Goal: Information Seeking & Learning: Learn about a topic

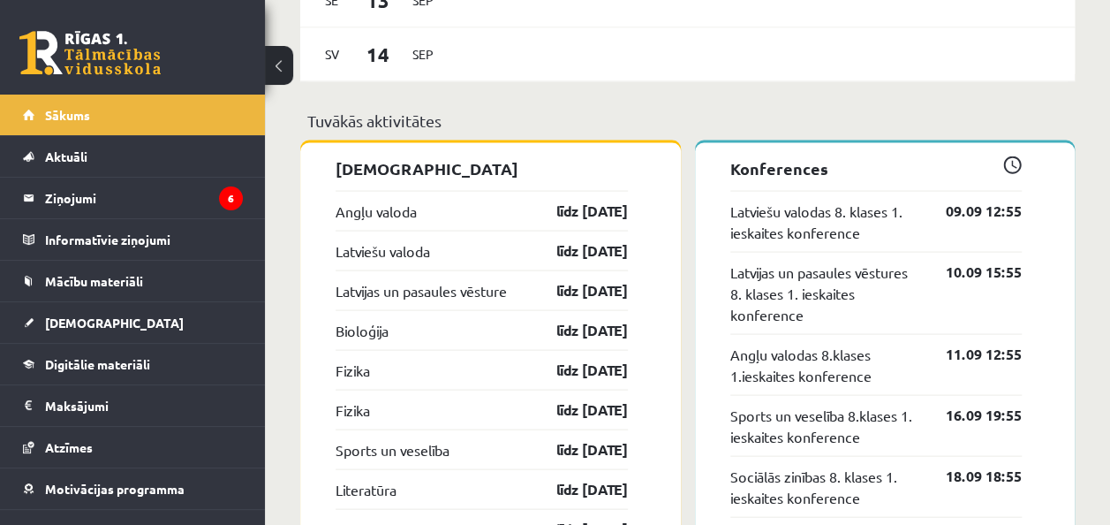
scroll to position [1660, 0]
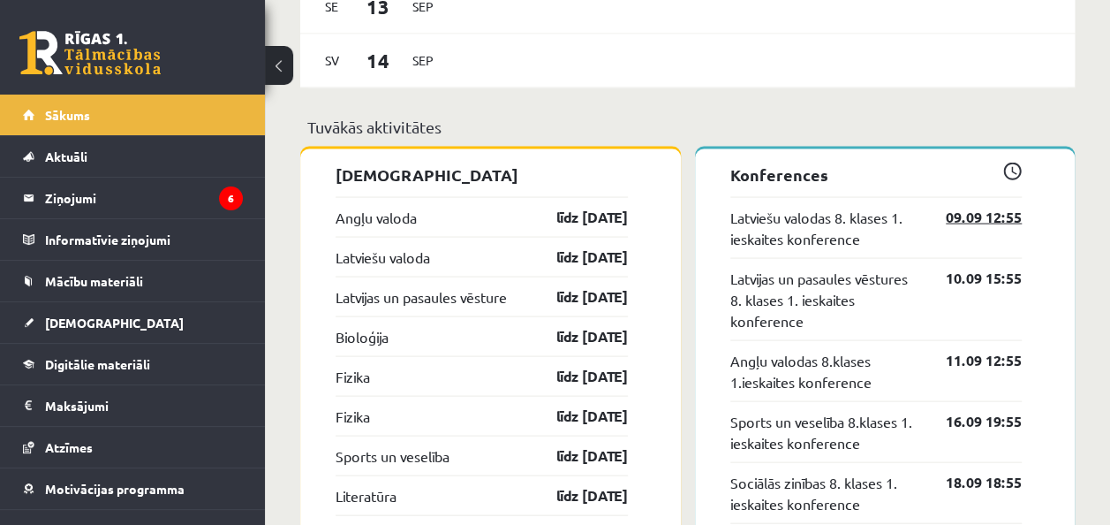
click at [954, 220] on link "09.09 12:55" at bounding box center [970, 216] width 102 height 21
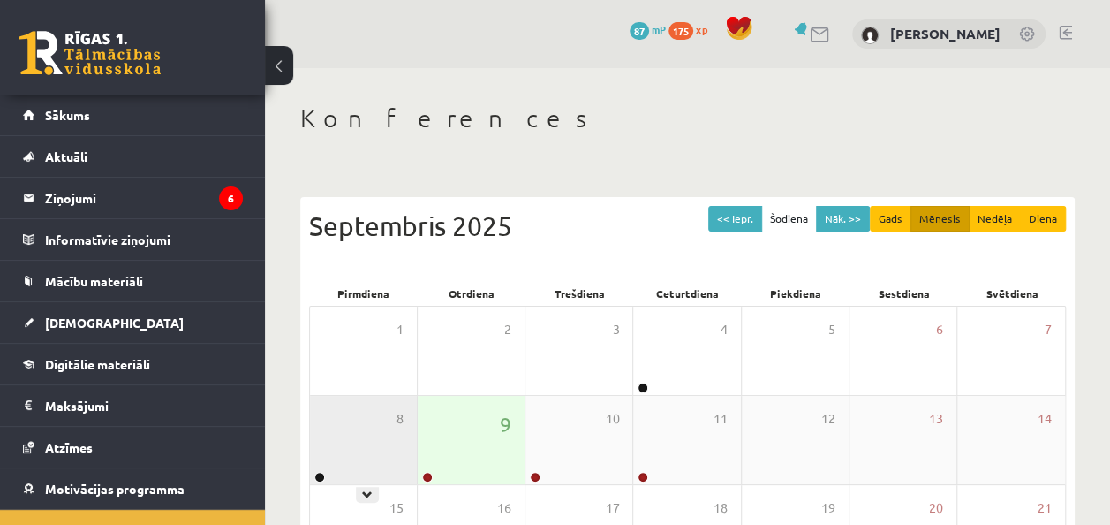
click at [325, 479] on div at bounding box center [318, 478] width 17 height 12
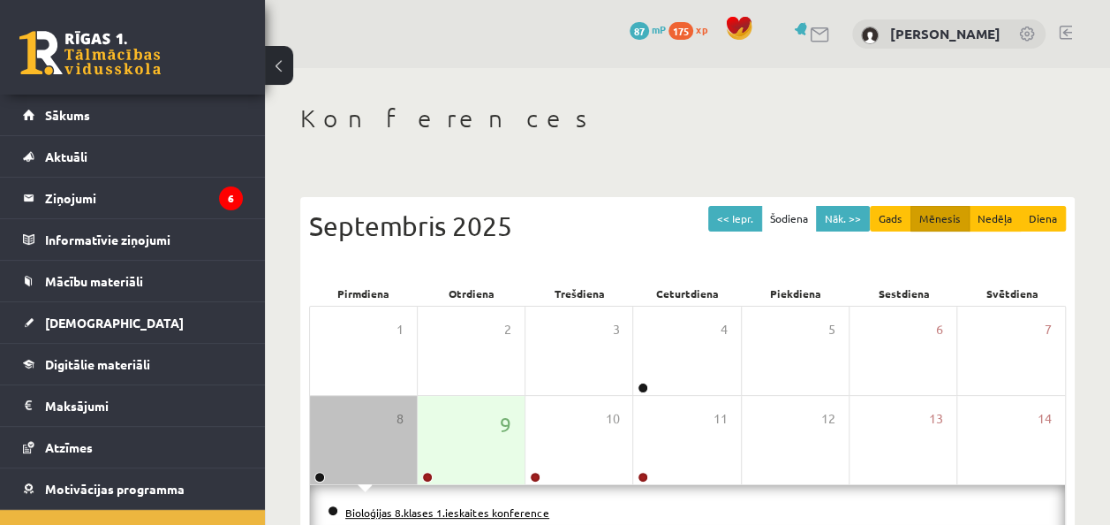
click at [461, 505] on link "Bioloģijas 8.klases 1.ieskaites konference" at bounding box center [447, 512] width 204 height 14
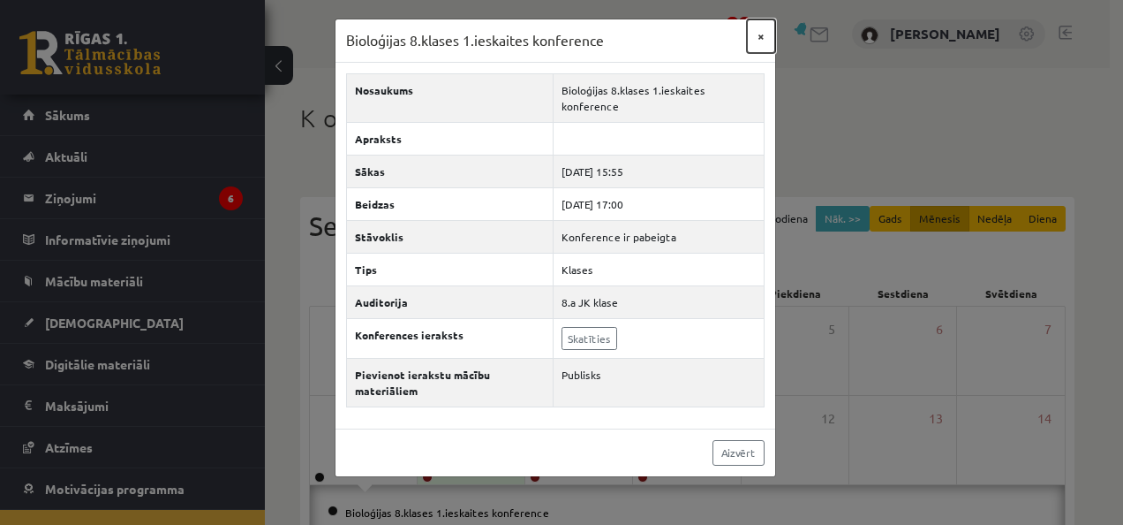
click at [760, 36] on button "×" at bounding box center [761, 36] width 28 height 34
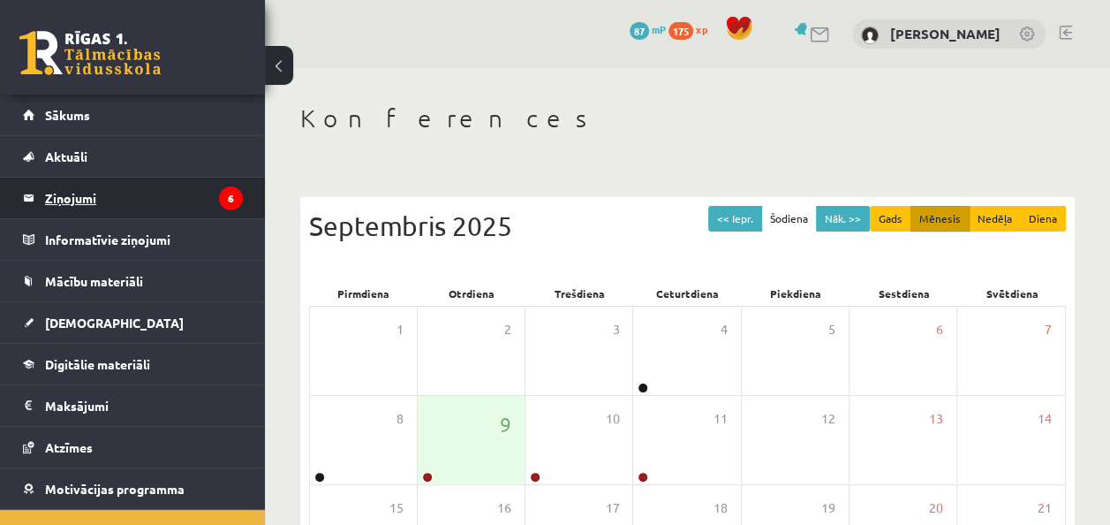
click at [203, 201] on legend "Ziņojumi 6" at bounding box center [144, 198] width 198 height 41
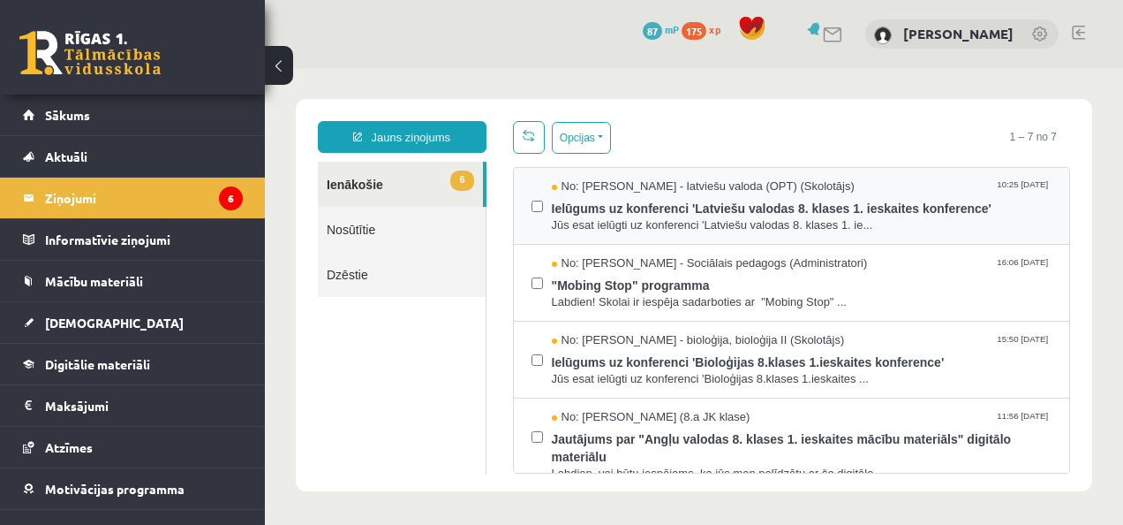
drag, startPoint x: 540, startPoint y: 200, endPoint x: 525, endPoint y: 210, distance: 17.7
click at [525, 210] on div "No: Laila Jirgensone - latviešu valoda (OPT) (Skolotājs) 10:25 09/09/2025 Ielūg…" at bounding box center [792, 206] width 556 height 77
click at [138, 155] on link "Aktuāli" at bounding box center [133, 156] width 220 height 41
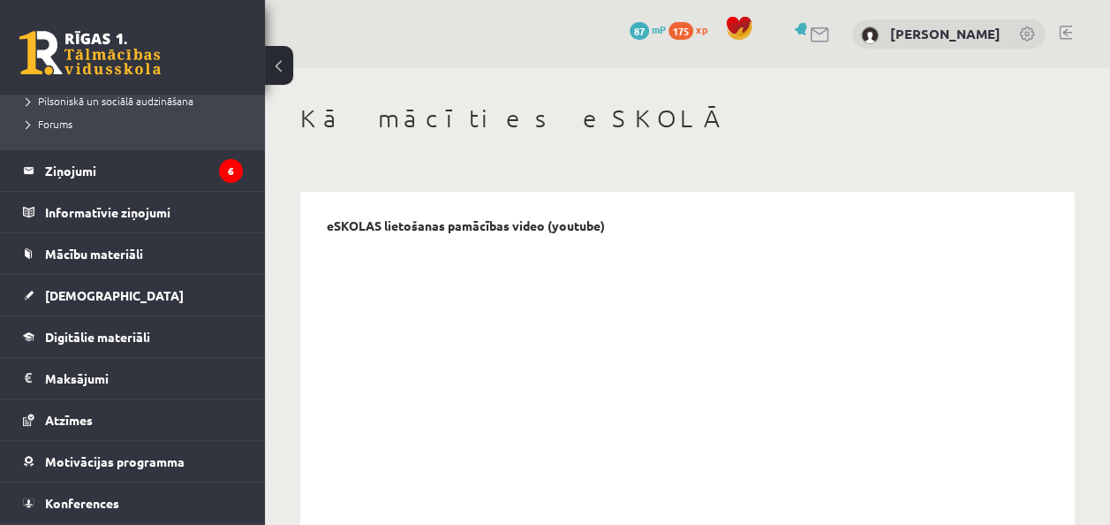
scroll to position [459, 0]
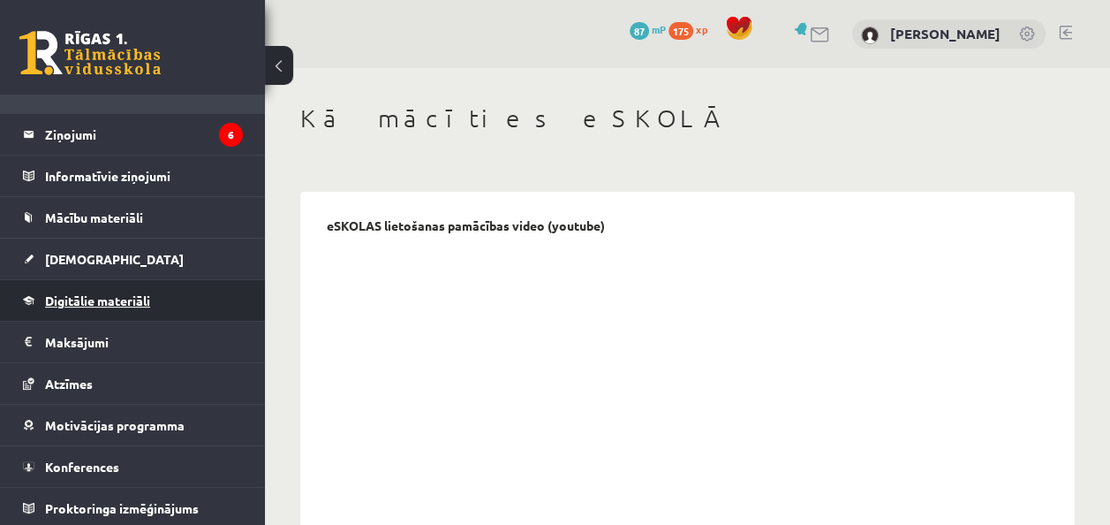
click at [136, 292] on span "Digitālie materiāli" at bounding box center [97, 300] width 105 height 16
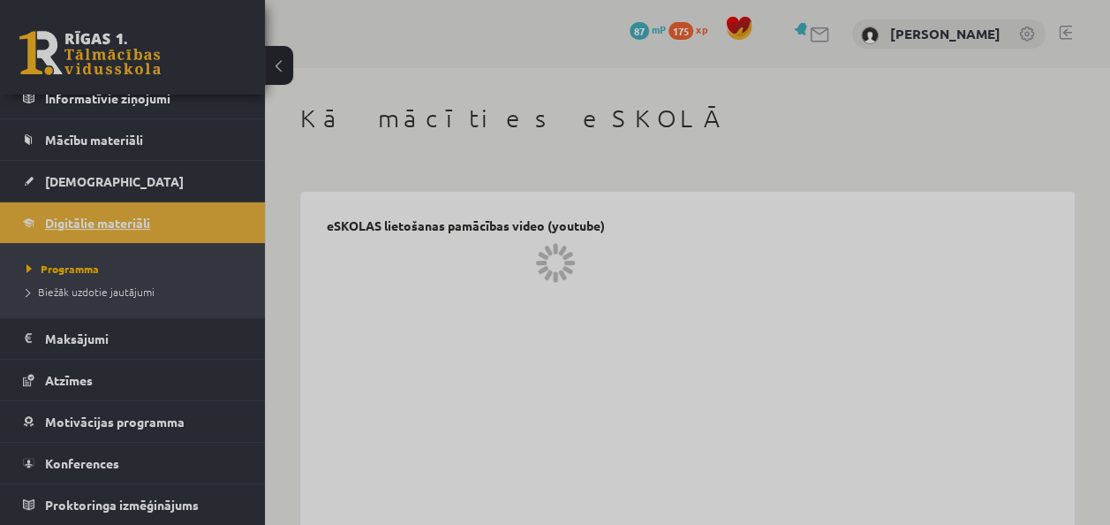
scroll to position [138, 0]
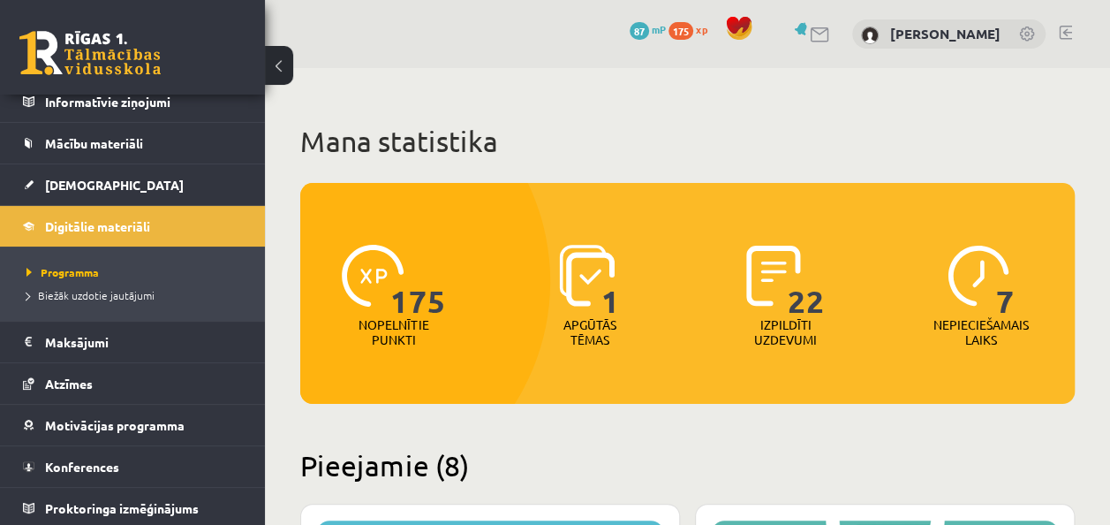
click at [604, 300] on span "1" at bounding box center [610, 281] width 19 height 72
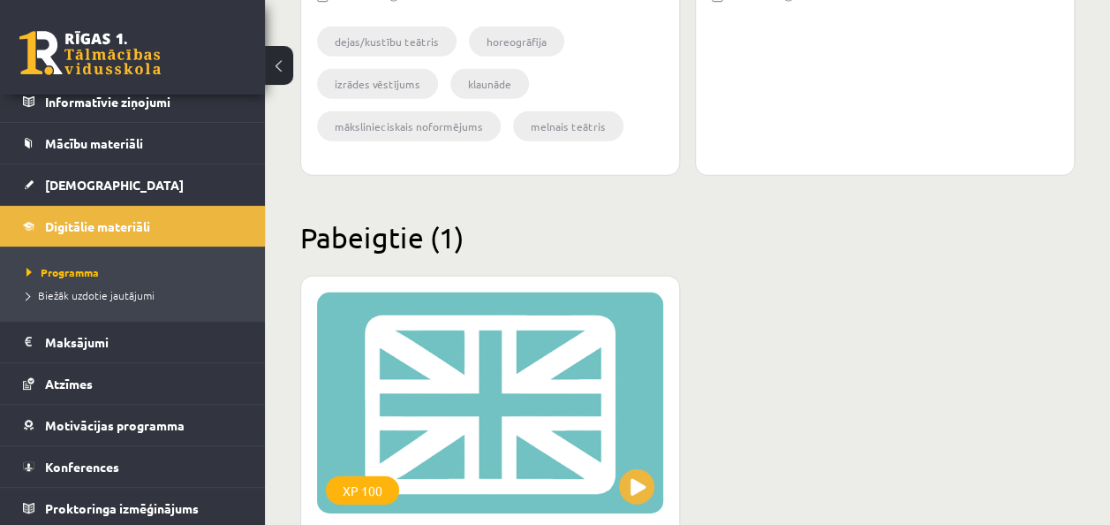
scroll to position [2501, 0]
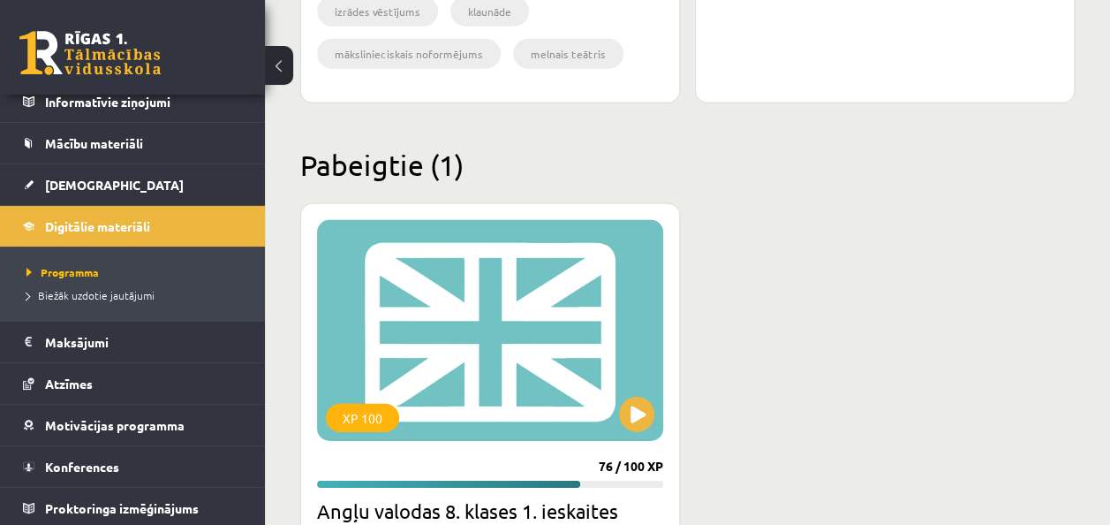
drag, startPoint x: 615, startPoint y: 412, endPoint x: 534, endPoint y: 446, distance: 87.4
click at [534, 446] on div "XP 100 76 / 100 XP Angļu valodas 8. klases 1. ieskaites mācību materiāls 8 uzd.…" at bounding box center [490, 475] width 380 height 545
click at [642, 406] on button at bounding box center [636, 414] width 35 height 35
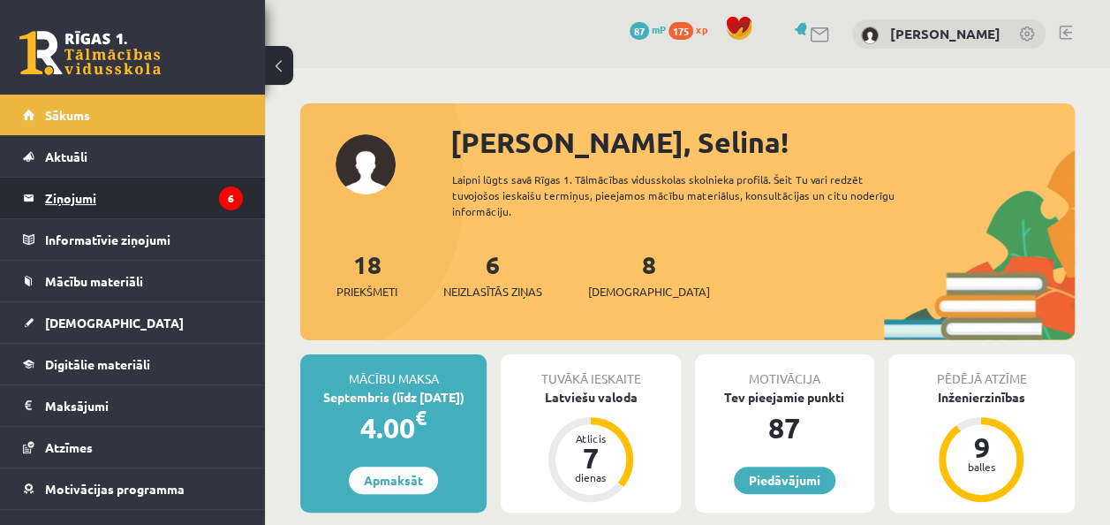
click at [191, 196] on legend "Ziņojumi 6" at bounding box center [144, 198] width 198 height 41
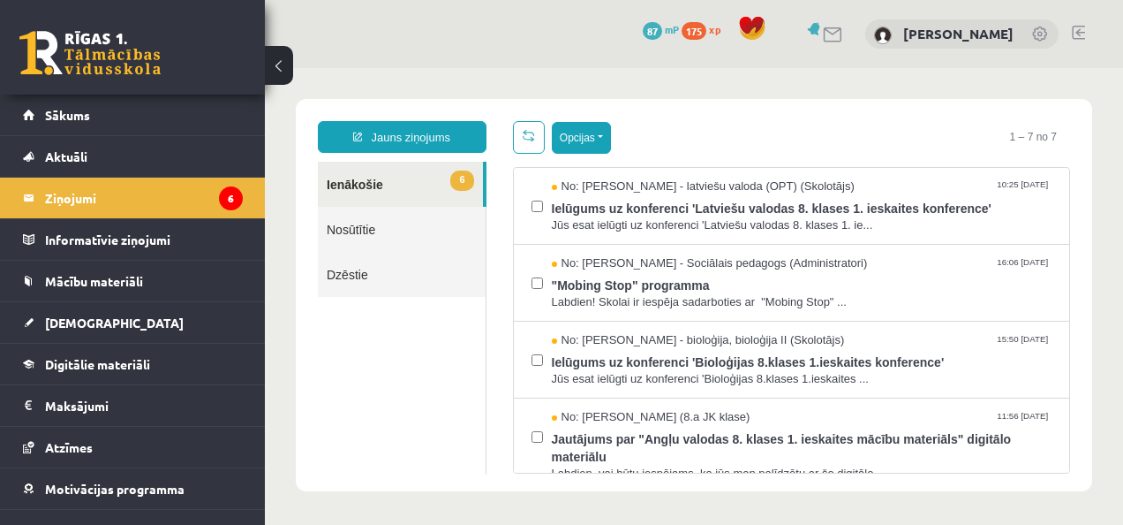
click at [590, 141] on button "Opcijas" at bounding box center [581, 138] width 59 height 32
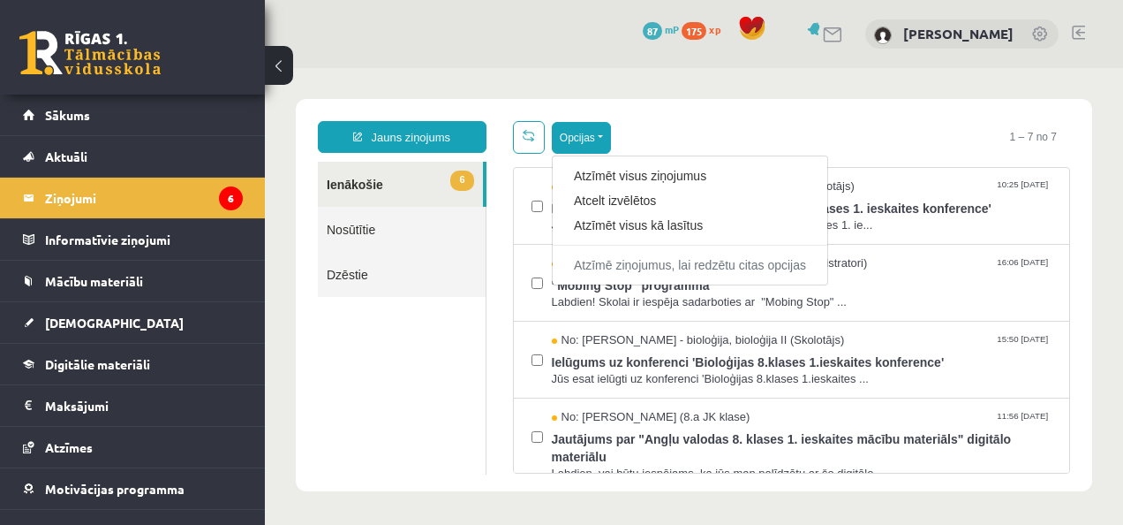
click at [593, 138] on button "Opcijas" at bounding box center [581, 138] width 59 height 32
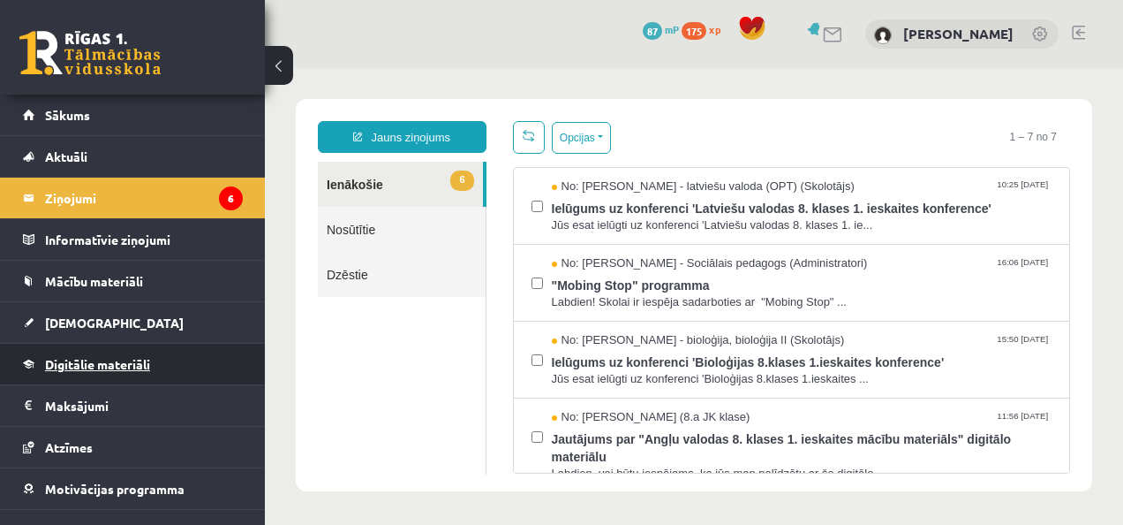
click at [153, 353] on link "Digitālie materiāli" at bounding box center [133, 364] width 220 height 41
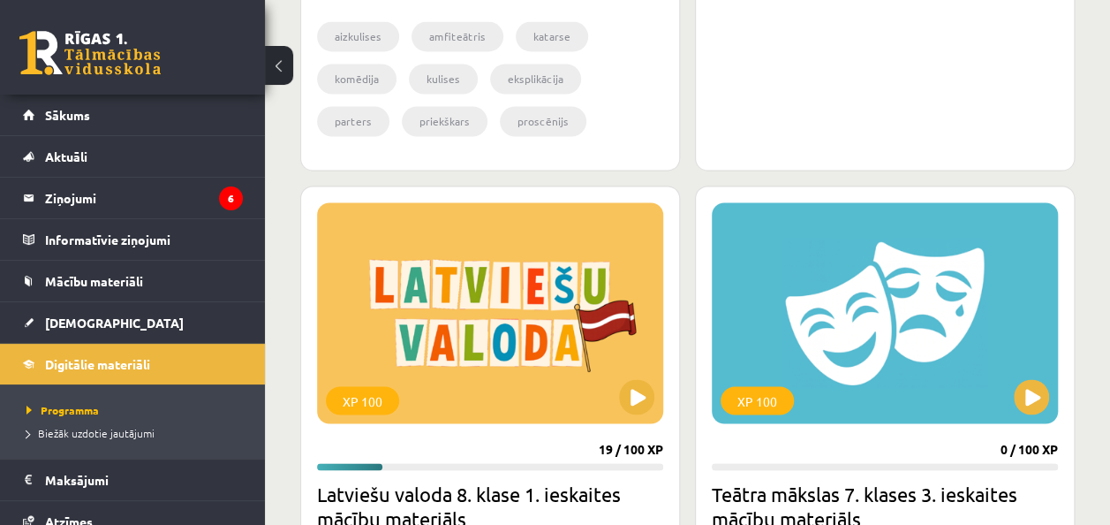
scroll to position [1326, 0]
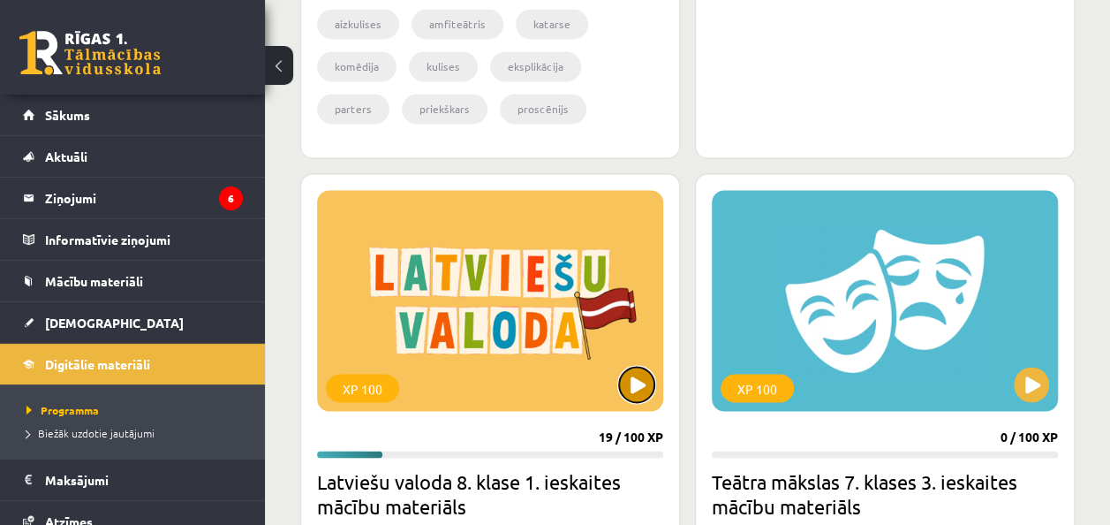
click at [647, 386] on button at bounding box center [636, 384] width 35 height 35
